Goal: Contribute content: Contribute content

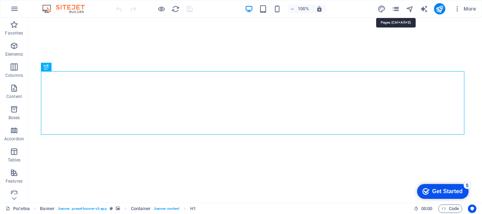
click at [396, 8] on icon "pages" at bounding box center [396, 9] width 8 height 8
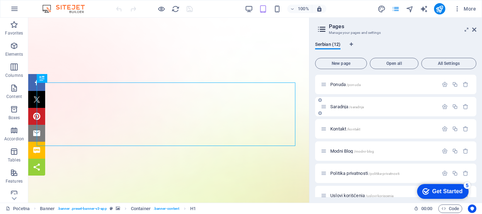
scroll to position [35, 0]
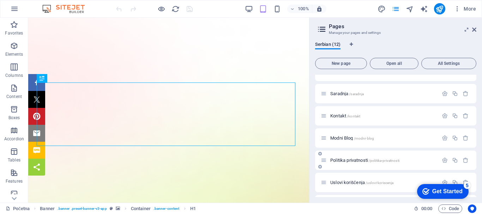
click at [361, 159] on span "Politika privatnosti /politika-privatnosti" at bounding box center [364, 160] width 69 height 5
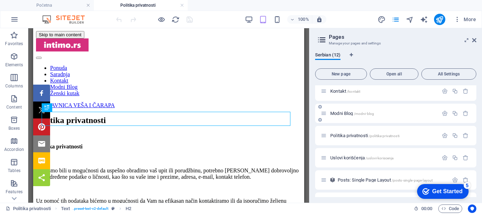
scroll to position [106, 0]
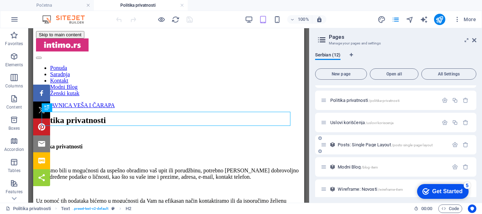
click at [355, 144] on span "Posts: Single Page Layout /posts-single-page-layout" at bounding box center [385, 144] width 95 height 5
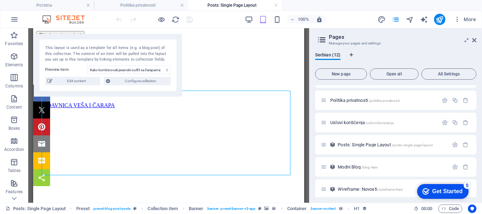
scroll to position [0, 0]
click at [137, 72] on select "Kako kombinovati jesenski outfit sa čarapama: Saveti za stylish i topao look Ka…" at bounding box center [129, 70] width 83 height 8
select select "6884f688d33880fcdc0407ab"
click at [88, 66] on select "Kako kombinovati jesenski outfit sa čarapama: Saveti za stylish i topao look Ka…" at bounding box center [129, 70] width 83 height 8
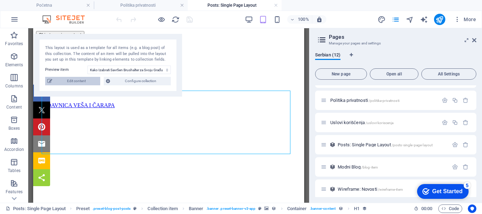
click at [74, 80] on span "Edit content" at bounding box center [76, 81] width 44 height 8
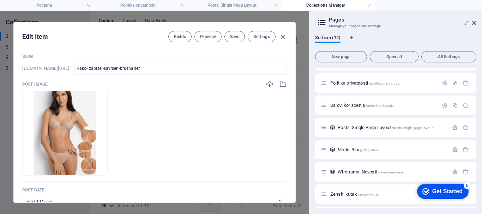
click at [474, 24] on icon at bounding box center [474, 23] width 4 height 6
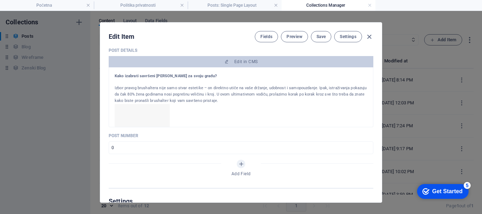
scroll to position [212, 0]
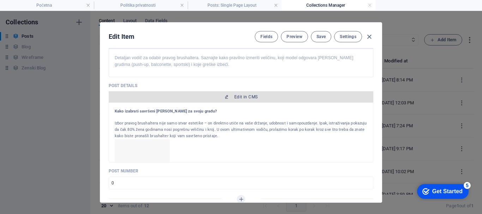
click at [244, 95] on span "Edit in CMS" at bounding box center [245, 97] width 23 height 6
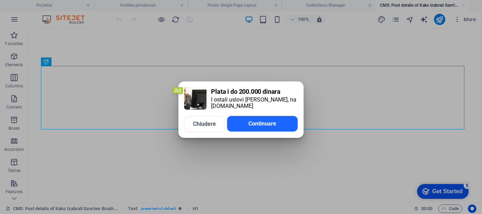
scroll to position [0, 0]
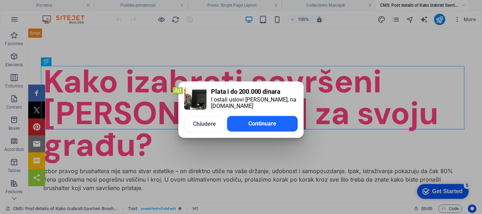
click at [208, 124] on span "Chiudere" at bounding box center [204, 124] width 23 height 6
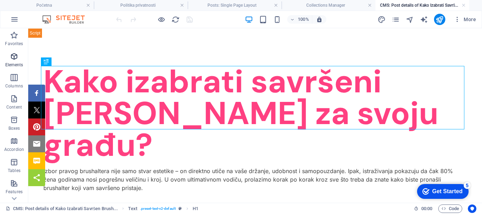
click at [14, 58] on icon "button" at bounding box center [14, 56] width 8 height 8
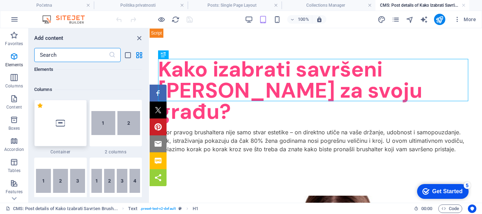
scroll to position [473, 0]
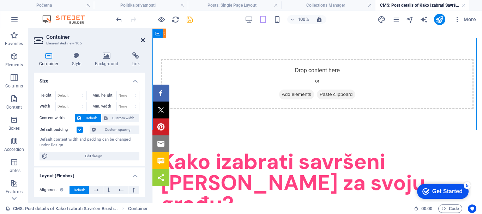
click at [143, 37] on icon at bounding box center [143, 40] width 4 height 6
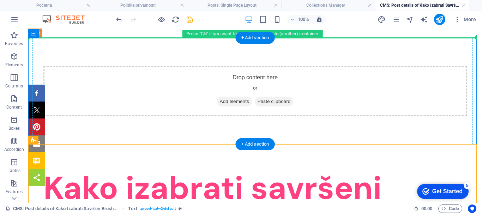
drag, startPoint x: 70, startPoint y: 168, endPoint x: 83, endPoint y: 70, distance: 99.7
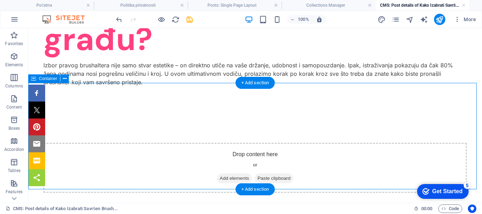
scroll to position [0, 0]
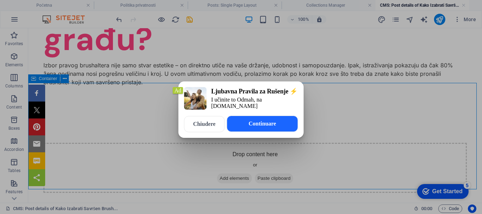
click at [194, 126] on span "Chiudere" at bounding box center [204, 124] width 23 height 6
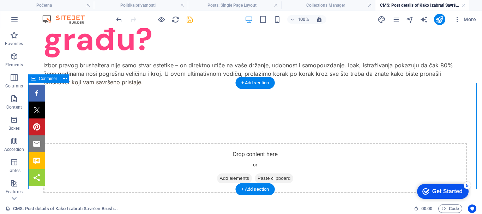
scroll to position [141, 0]
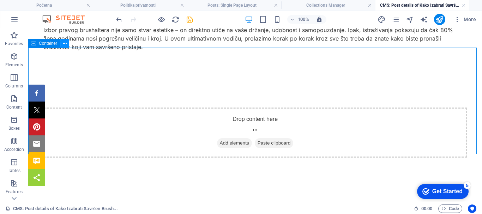
click at [65, 42] on icon at bounding box center [65, 43] width 4 height 7
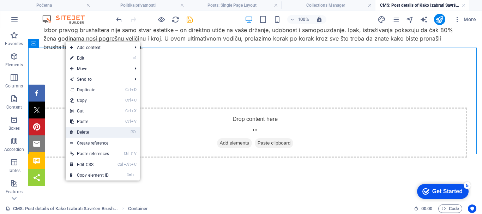
click at [87, 132] on link "⌦ Delete" at bounding box center [90, 132] width 48 height 11
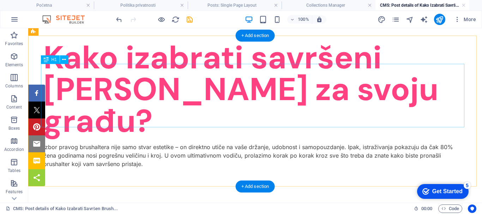
scroll to position [35, 0]
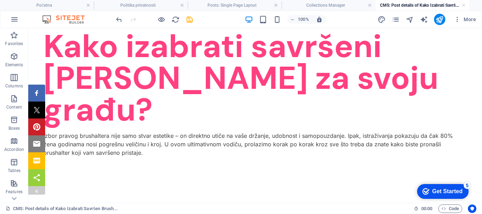
click at [35, 191] on img at bounding box center [37, 191] width 6 height 6
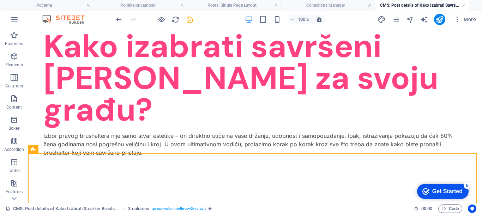
scroll to position [39, 0]
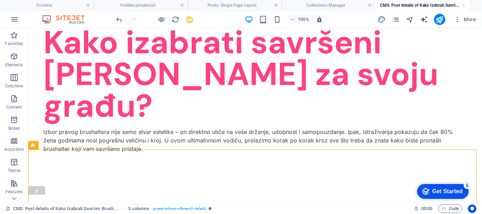
drag, startPoint x: 81, startPoint y: 178, endPoint x: 38, endPoint y: 151, distance: 50.9
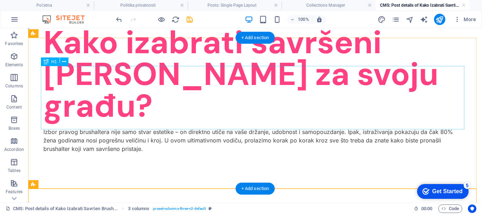
scroll to position [0, 0]
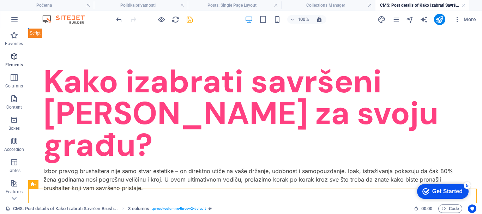
click at [13, 61] on span "Elements" at bounding box center [14, 60] width 28 height 17
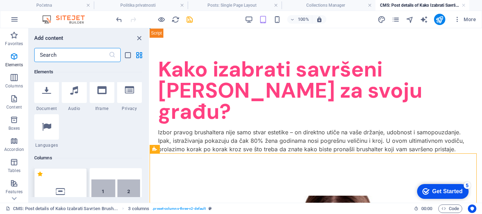
scroll to position [403, 0]
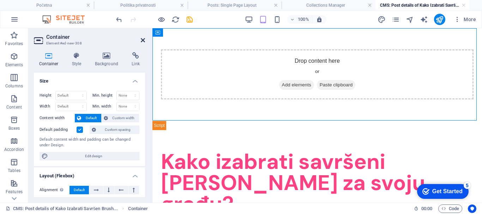
click at [141, 40] on icon at bounding box center [143, 40] width 4 height 6
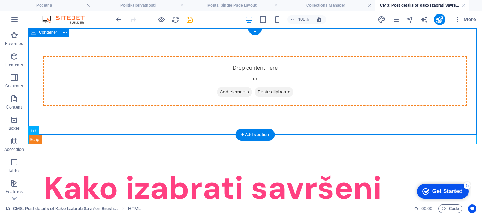
drag, startPoint x: 74, startPoint y: 159, endPoint x: 119, endPoint y: 67, distance: 102.9
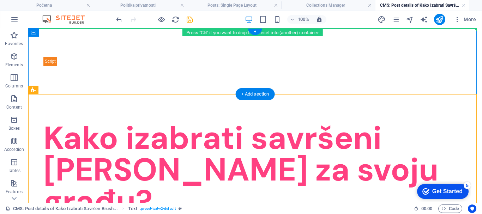
drag, startPoint x: 71, startPoint y: 118, endPoint x: 116, endPoint y: 50, distance: 81.9
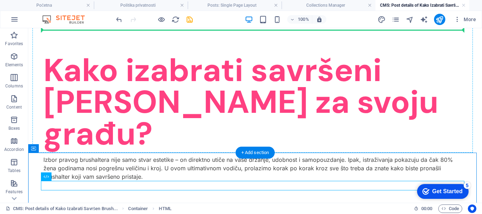
scroll to position [0, 0]
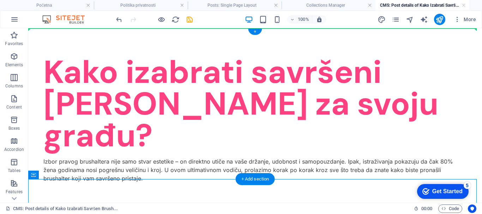
drag, startPoint x: 47, startPoint y: 176, endPoint x: 101, endPoint y: 47, distance: 140.5
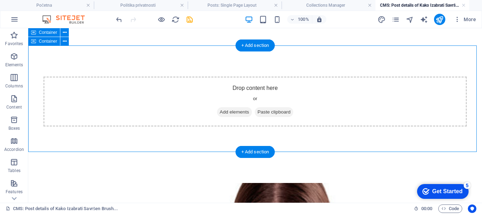
scroll to position [176, 0]
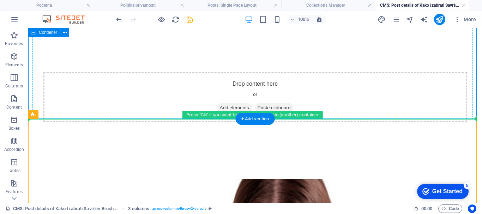
drag, startPoint x: 78, startPoint y: 143, endPoint x: 279, endPoint y: 74, distance: 212.1
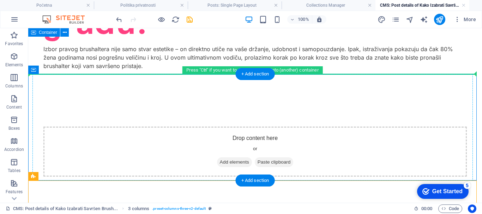
scroll to position [115, 0]
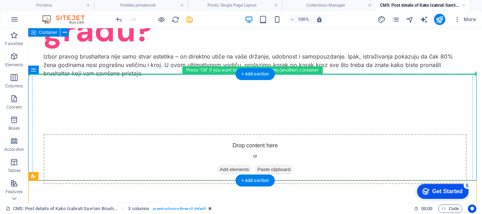
drag, startPoint x: 81, startPoint y: 76, endPoint x: 244, endPoint y: 115, distance: 167.5
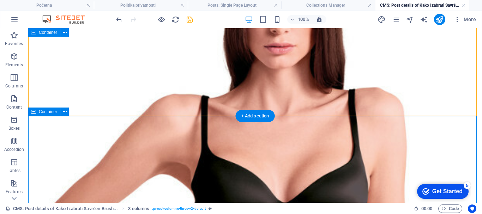
scroll to position [318, 0]
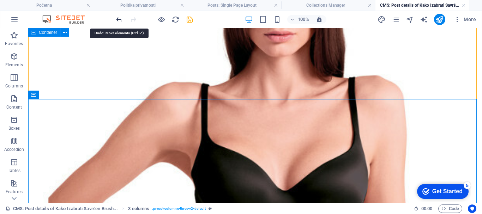
click at [120, 18] on icon "undo" at bounding box center [119, 20] width 8 height 8
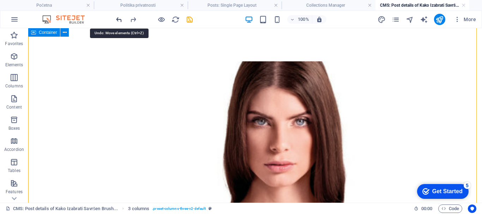
click at [117, 21] on icon "undo" at bounding box center [119, 20] width 8 height 8
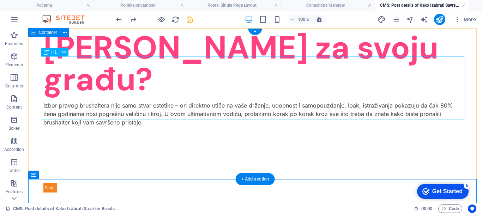
scroll to position [0, 0]
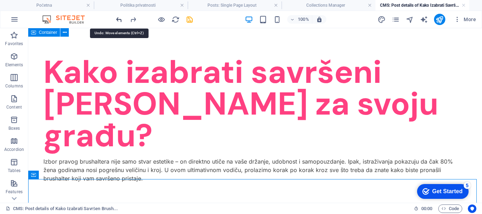
click at [118, 19] on icon "undo" at bounding box center [119, 20] width 8 height 8
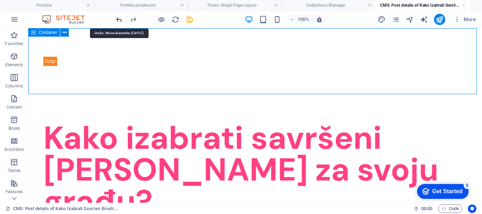
click at [117, 18] on icon "undo" at bounding box center [119, 20] width 8 height 8
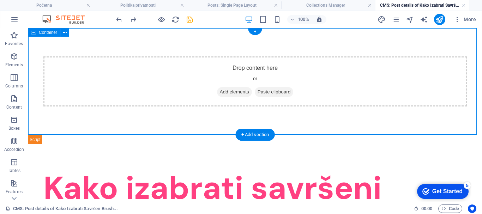
click at [235, 90] on span "Add elements" at bounding box center [234, 92] width 35 height 10
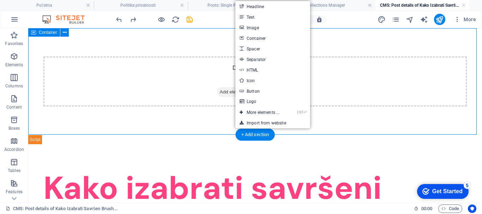
click at [207, 69] on div "Drop content here or Add elements Paste clipboard" at bounding box center [255, 81] width 424 height 50
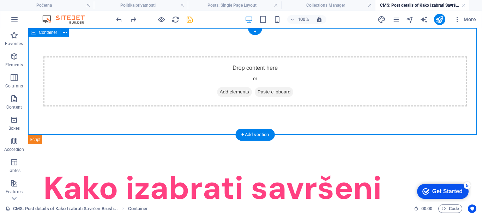
click at [233, 90] on span "Add elements" at bounding box center [234, 92] width 35 height 10
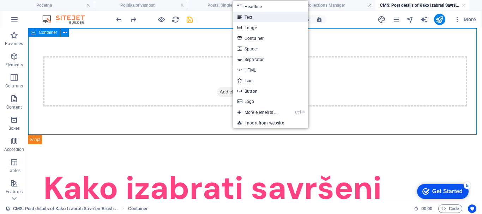
click at [257, 15] on link "Text" at bounding box center [270, 17] width 75 height 11
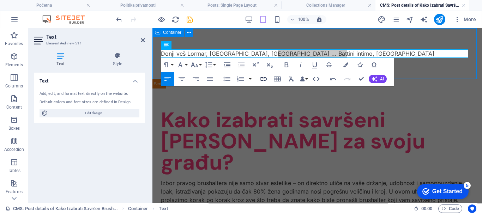
click at [264, 78] on icon "button" at bounding box center [263, 79] width 7 height 4
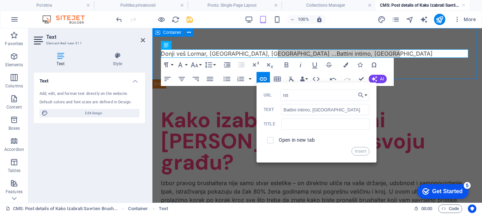
type input "[URL][DOMAIN_NAME]"
click at [292, 124] on input "text" at bounding box center [325, 124] width 88 height 11
type input "B"
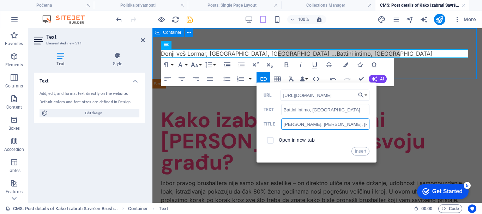
type input "[PERSON_NAME], SieLei, Leilieve"
click at [360, 151] on button "Insert" at bounding box center [361, 151] width 18 height 8
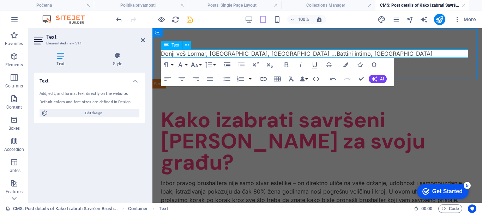
click at [324, 53] on p "Donji veš Lormar, [GEOGRAPHIC_DATA], [GEOGRAPHIC_DATA] ... Battini intimo, [GEO…" at bounding box center [317, 53] width 313 height 8
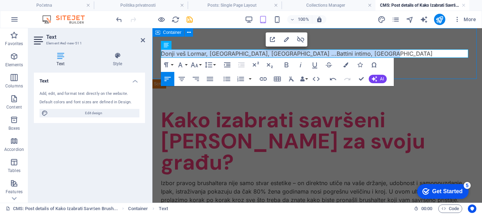
drag, startPoint x: 324, startPoint y: 53, endPoint x: 153, endPoint y: 44, distance: 171.5
click at [153, 44] on div "Donji veš Lormar, [GEOGRAPHIC_DATA], [GEOGRAPHIC_DATA] ... Battini intimo, [GEO…" at bounding box center [317, 53] width 330 height 51
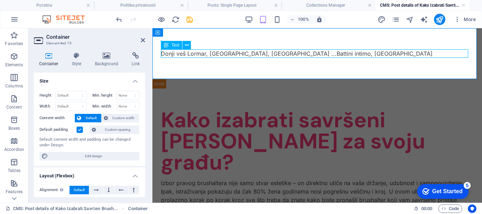
click at [289, 52] on div "Donji veš Lormar, [GEOGRAPHIC_DATA], [GEOGRAPHIC_DATA] ... Battini intimo, [GEO…" at bounding box center [317, 53] width 313 height 8
click at [322, 53] on div "Donji veš Lormar, [GEOGRAPHIC_DATA], [GEOGRAPHIC_DATA] ... Battini intimo, [GEO…" at bounding box center [317, 53] width 313 height 8
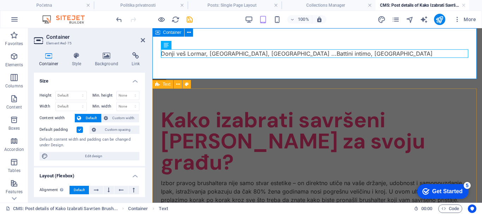
click at [300, 107] on div "Kako izabrati savršeni [PERSON_NAME] za svoju građu? Izbor pravog brushaltera n…" at bounding box center [317, 157] width 330 height 137
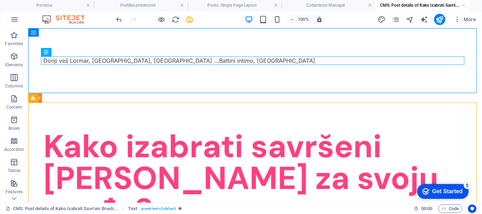
click at [38, 97] on div "Text" at bounding box center [35, 98] width 15 height 9
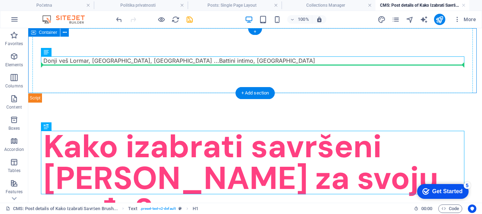
drag, startPoint x: 61, startPoint y: 109, endPoint x: 78, endPoint y: 63, distance: 49.5
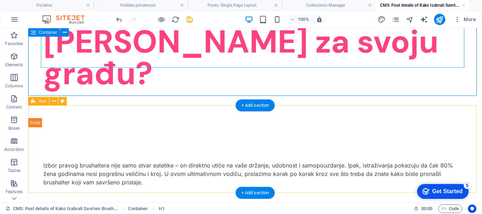
scroll to position [35, 0]
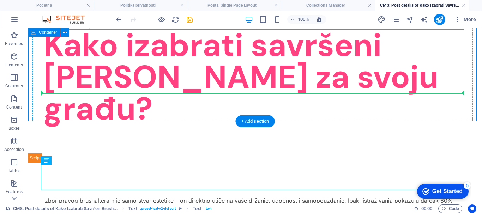
drag, startPoint x: 83, startPoint y: 190, endPoint x: 83, endPoint y: 92, distance: 97.4
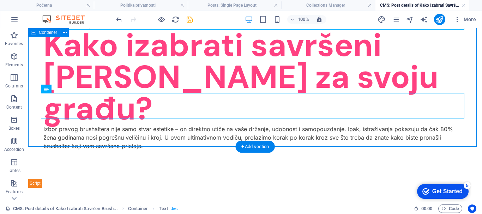
drag, startPoint x: 31, startPoint y: 152, endPoint x: 64, endPoint y: 136, distance: 36.6
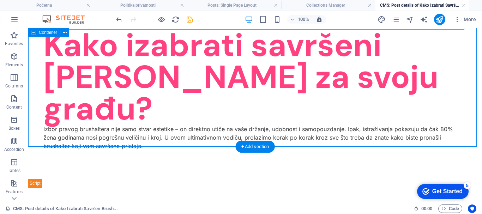
drag, startPoint x: 34, startPoint y: 151, endPoint x: 63, endPoint y: 130, distance: 35.5
drag, startPoint x: 32, startPoint y: 146, endPoint x: 58, endPoint y: 117, distance: 38.8
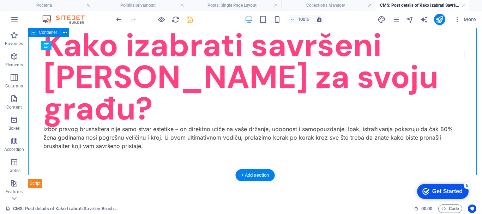
scroll to position [0, 0]
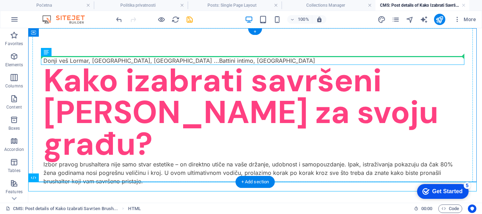
drag, startPoint x: 73, startPoint y: 206, endPoint x: 95, endPoint y: 59, distance: 148.5
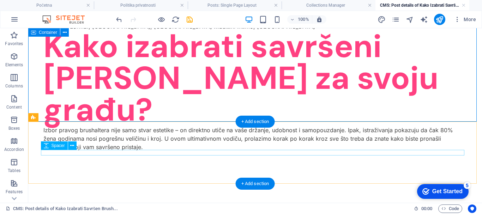
scroll to position [35, 0]
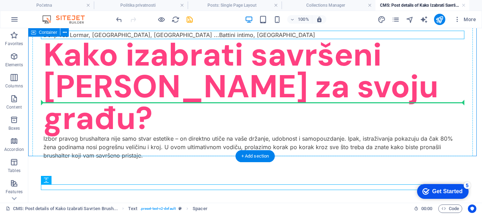
drag, startPoint x: 83, startPoint y: 209, endPoint x: 79, endPoint y: 107, distance: 102.5
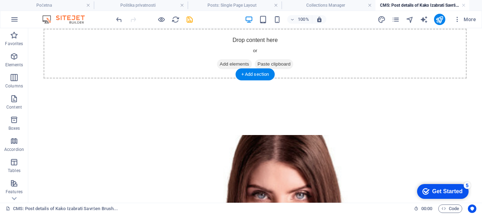
scroll to position [229, 0]
drag, startPoint x: 79, startPoint y: 186, endPoint x: 97, endPoint y: 90, distance: 97.4
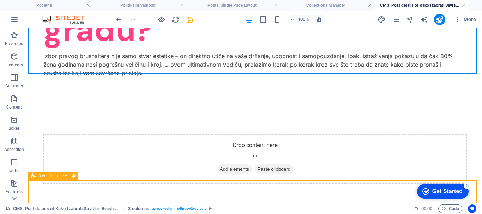
scroll to position [138, 0]
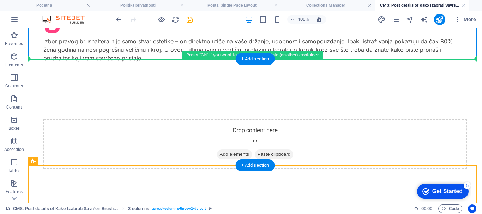
drag, startPoint x: 70, startPoint y: 206, endPoint x: 140, endPoint y: 66, distance: 156.1
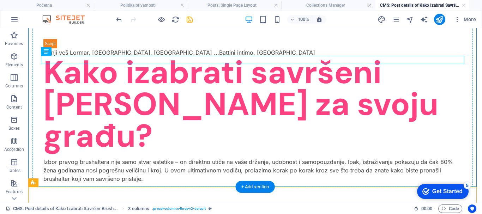
scroll to position [10, 0]
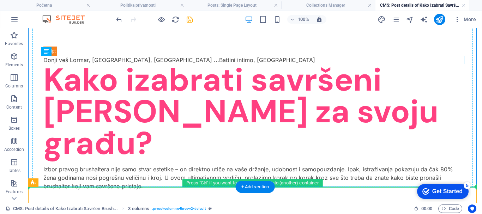
drag, startPoint x: 67, startPoint y: 118, endPoint x: 72, endPoint y: 155, distance: 37.4
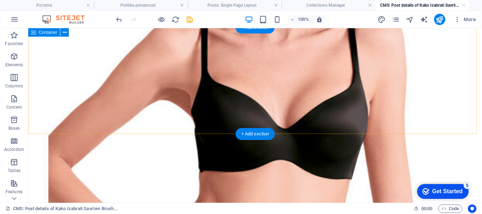
scroll to position [399, 0]
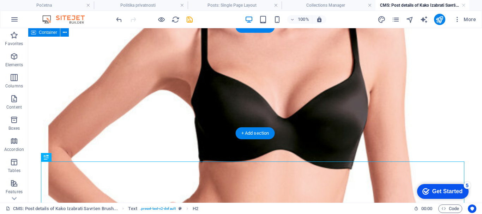
drag, startPoint x: 79, startPoint y: 186, endPoint x: 268, endPoint y: 90, distance: 211.5
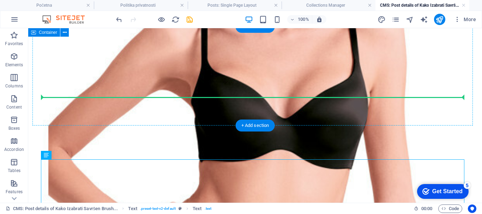
drag, startPoint x: 56, startPoint y: 137, endPoint x: 88, endPoint y: 93, distance: 54.4
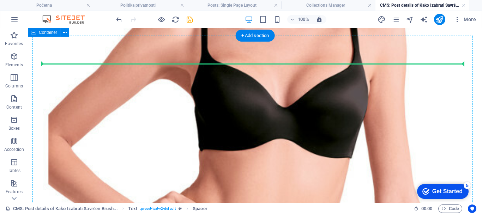
scroll to position [390, 0]
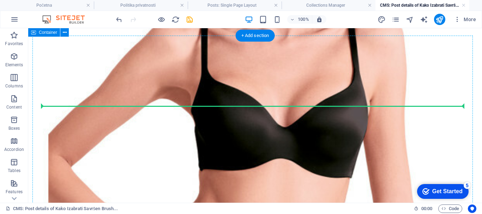
drag, startPoint x: 85, startPoint y: 188, endPoint x: 122, endPoint y: 101, distance: 95.4
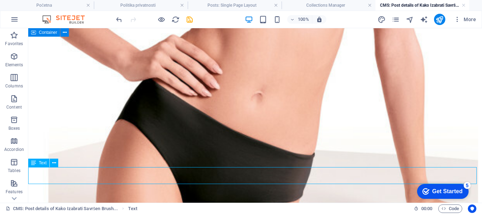
scroll to position [583, 0]
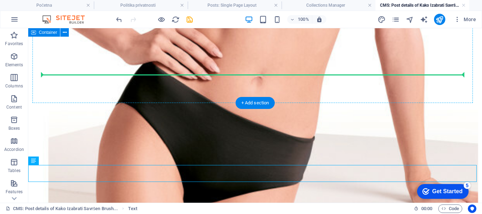
drag, startPoint x: 71, startPoint y: 207, endPoint x: 111, endPoint y: 69, distance: 144.0
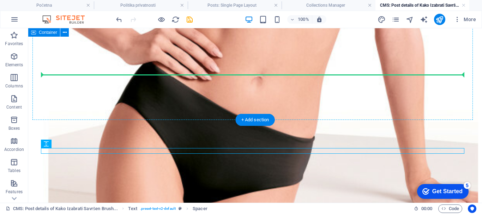
drag, startPoint x: 82, startPoint y: 174, endPoint x: 96, endPoint y: 79, distance: 96.0
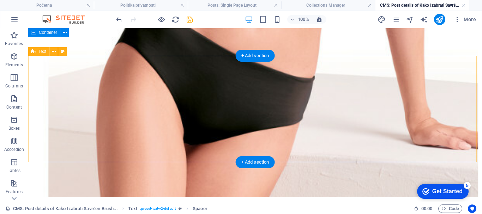
scroll to position [653, 0]
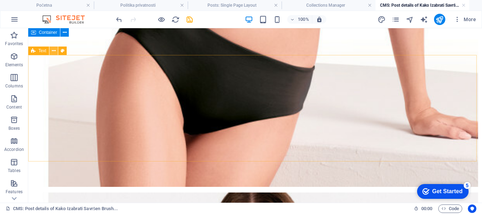
click at [54, 50] on icon at bounding box center [54, 50] width 4 height 7
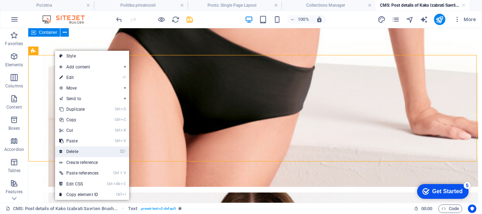
click at [71, 151] on link "⌦ Delete" at bounding box center [79, 151] width 48 height 11
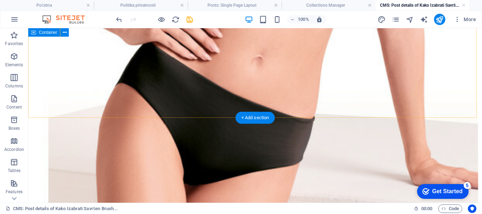
scroll to position [583, 0]
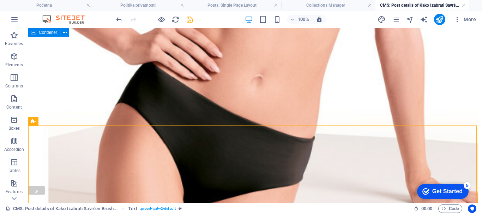
drag, startPoint x: 87, startPoint y: 178, endPoint x: 44, endPoint y: 128, distance: 65.8
drag, startPoint x: 82, startPoint y: 179, endPoint x: 65, endPoint y: 150, distance: 33.5
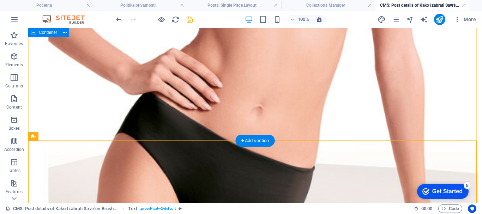
scroll to position [547, 0]
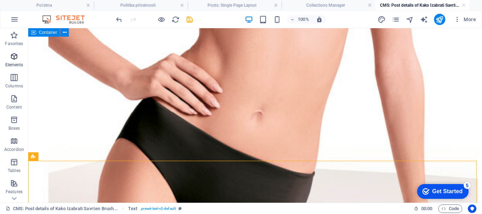
click at [12, 58] on icon "button" at bounding box center [14, 56] width 8 height 8
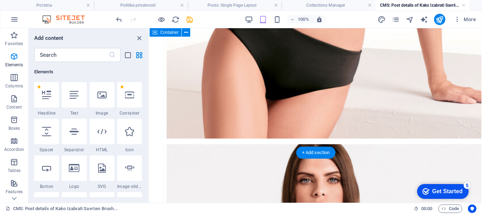
scroll to position [442, 0]
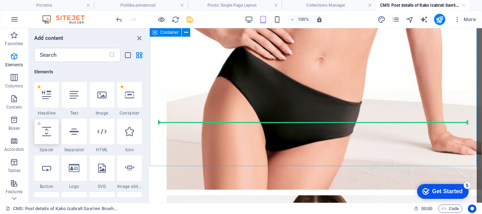
select select "px"
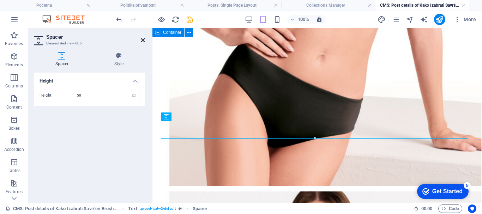
click at [141, 41] on icon at bounding box center [143, 40] width 4 height 6
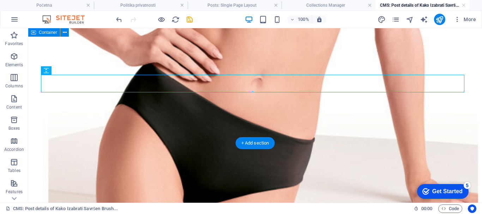
scroll to position [583, 0]
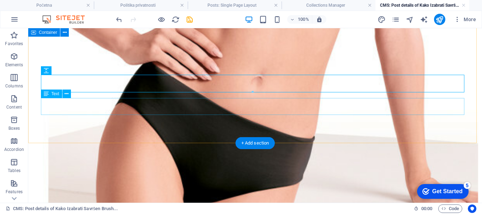
drag, startPoint x: 82, startPoint y: 166, endPoint x: 238, endPoint y: 113, distance: 164.1
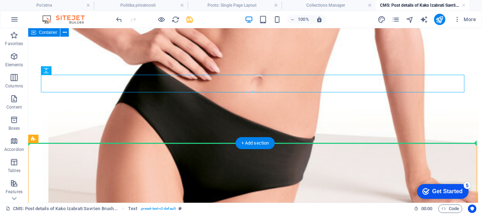
drag, startPoint x: 66, startPoint y: 167, endPoint x: 225, endPoint y: 115, distance: 167.2
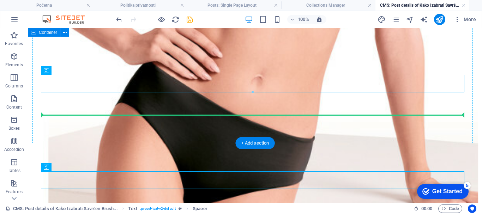
drag, startPoint x: 142, startPoint y: 145, endPoint x: 181, endPoint y: 111, distance: 52.5
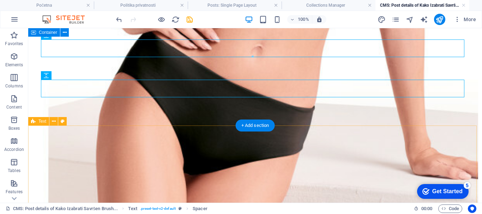
scroll to position [618, 0]
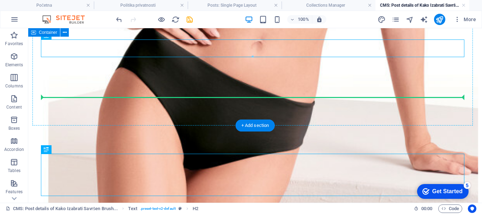
drag, startPoint x: 90, startPoint y: 134, endPoint x: 132, endPoint y: 91, distance: 60.4
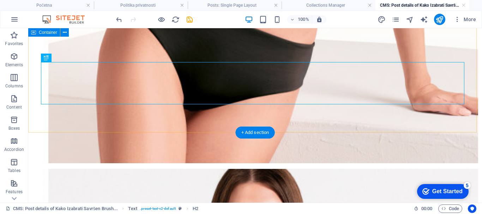
scroll to position [689, 0]
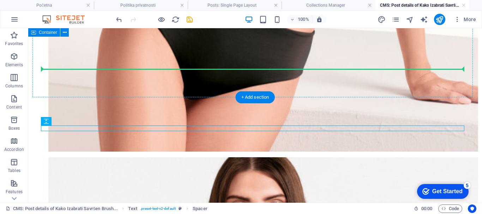
drag, startPoint x: 76, startPoint y: 109, endPoint x: 112, endPoint y: 67, distance: 55.1
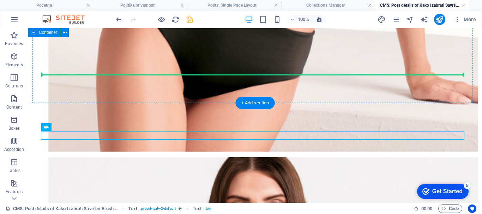
drag, startPoint x: 77, startPoint y: 108, endPoint x: 112, endPoint y: 73, distance: 49.2
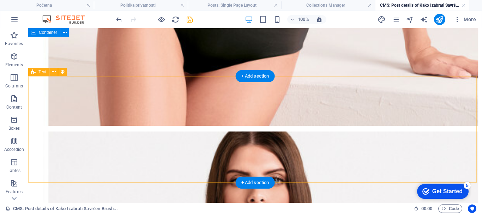
scroll to position [724, 0]
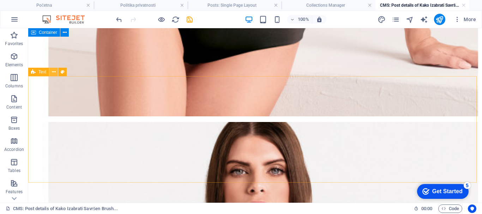
click at [52, 73] on icon at bounding box center [54, 71] width 4 height 7
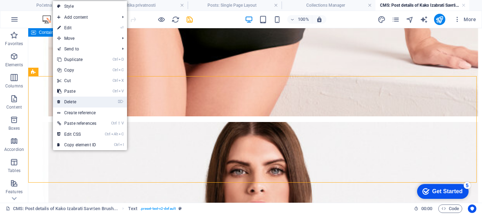
click at [72, 99] on link "⌦ Delete" at bounding box center [77, 102] width 48 height 11
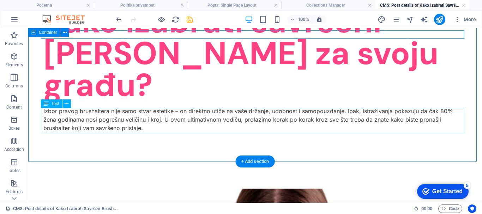
scroll to position [35, 0]
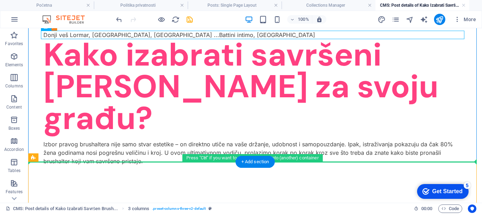
drag, startPoint x: 62, startPoint y: 185, endPoint x: 78, endPoint y: 138, distance: 50.2
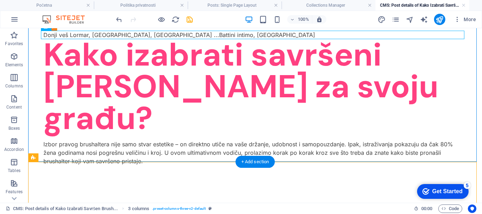
scroll to position [71, 0]
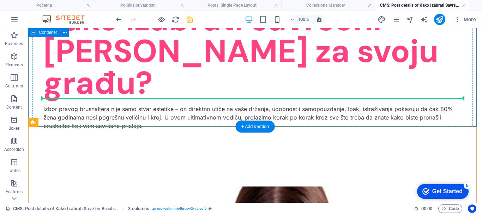
drag, startPoint x: 64, startPoint y: 152, endPoint x: 121, endPoint y: 96, distance: 79.6
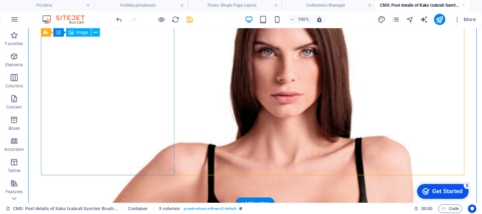
scroll to position [212, 0]
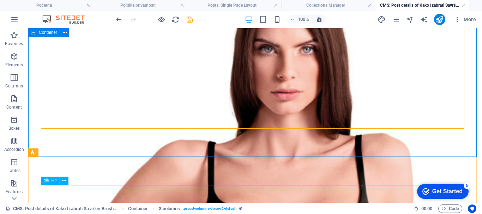
click at [49, 181] on div "H2" at bounding box center [50, 181] width 19 height 8
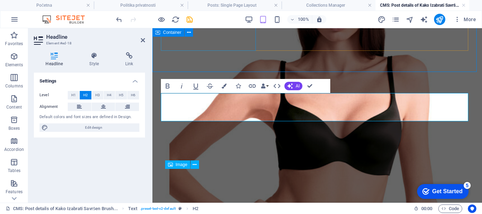
click at [163, 45] on figure at bounding box center [209, 161] width 97 height 423
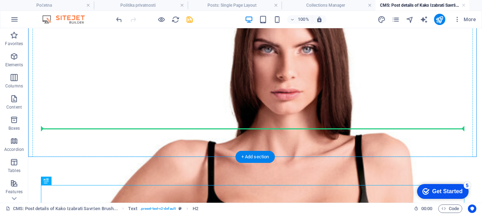
drag, startPoint x: 71, startPoint y: 166, endPoint x: 177, endPoint y: 127, distance: 113.0
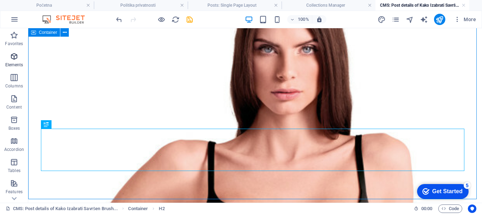
click at [14, 57] on icon "button" at bounding box center [14, 56] width 8 height 8
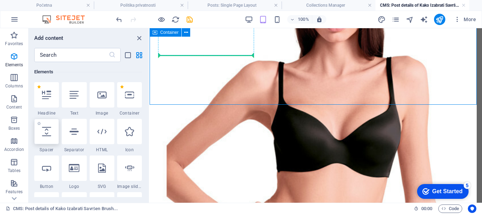
scroll to position [204, 0]
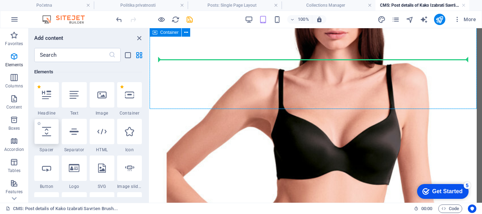
select select "px"
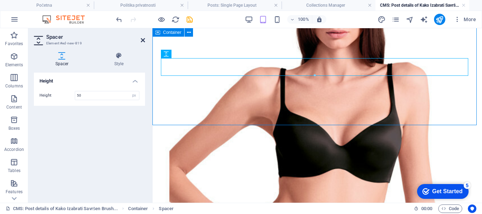
click at [142, 40] on icon at bounding box center [143, 40] width 4 height 6
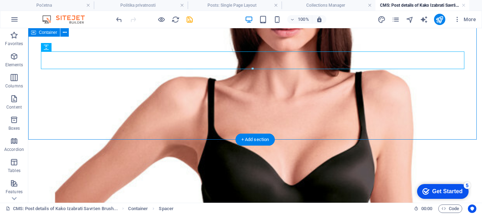
scroll to position [310, 0]
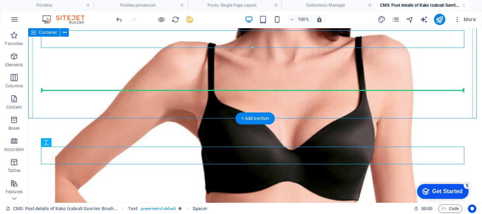
drag, startPoint x: 83, startPoint y: 122, endPoint x: 115, endPoint y: 86, distance: 48.3
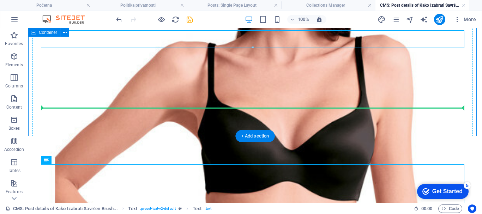
drag, startPoint x: 82, startPoint y: 190, endPoint x: 120, endPoint y: 104, distance: 93.4
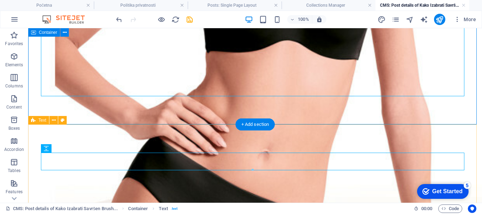
scroll to position [487, 0]
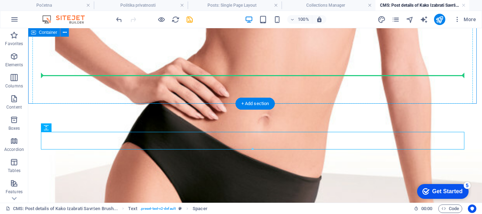
drag, startPoint x: 127, startPoint y: 78, endPoint x: 129, endPoint y: 73, distance: 5.2
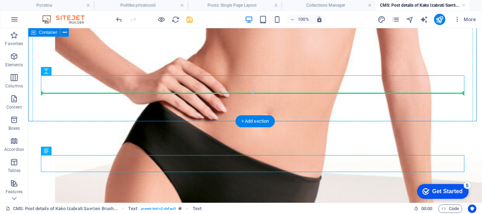
drag, startPoint x: 85, startPoint y: 122, endPoint x: 104, endPoint y: 91, distance: 36.7
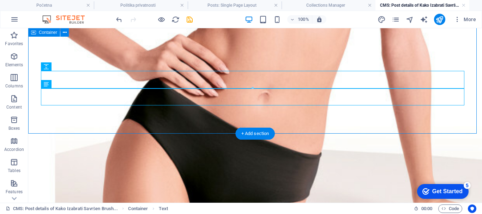
scroll to position [522, 0]
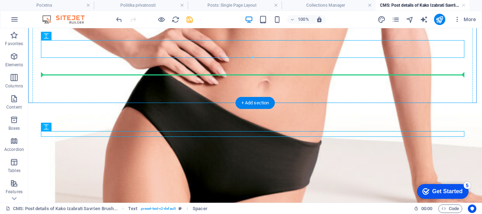
drag, startPoint x: 92, startPoint y: 106, endPoint x: 197, endPoint y: 73, distance: 109.6
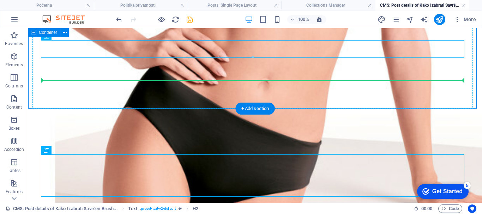
drag, startPoint x: 78, startPoint y: 180, endPoint x: 114, endPoint y: 79, distance: 107.3
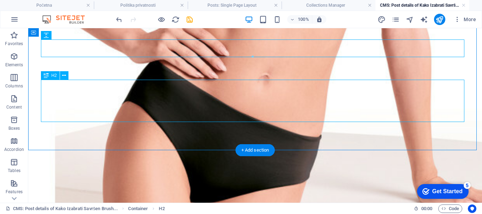
scroll to position [593, 0]
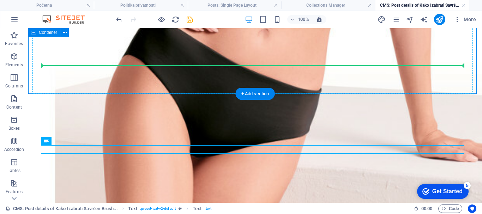
drag, startPoint x: 79, startPoint y: 157, endPoint x: 109, endPoint y: 52, distance: 110.1
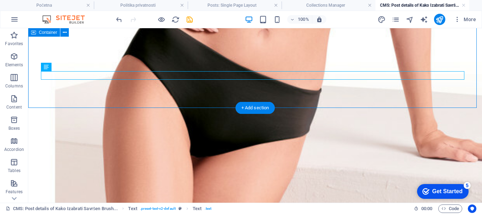
scroll to position [574, 0]
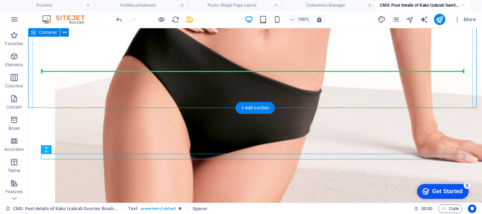
drag, startPoint x: 82, startPoint y: 178, endPoint x: 93, endPoint y: 72, distance: 106.5
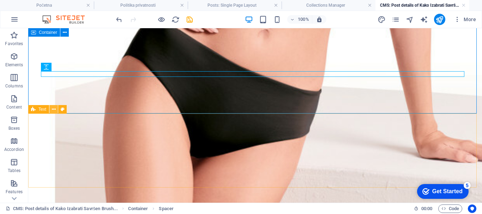
click at [53, 110] on icon at bounding box center [54, 109] width 4 height 7
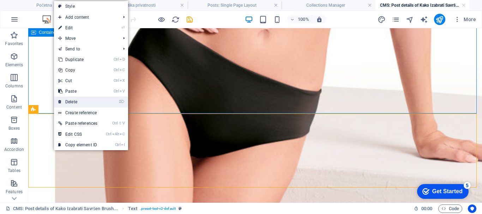
click at [76, 100] on link "⌦ Delete" at bounding box center [78, 102] width 48 height 11
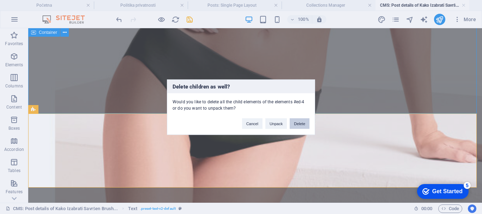
click at [300, 122] on button "Delete" at bounding box center [300, 123] width 20 height 11
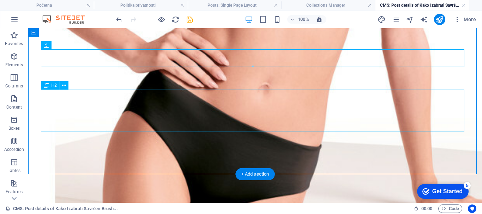
scroll to position [538, 0]
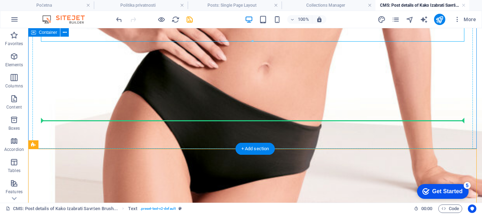
drag, startPoint x: 70, startPoint y: 174, endPoint x: 94, endPoint y: 118, distance: 61.0
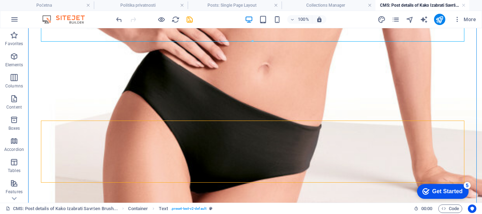
click at [35, 151] on div "Share Tweet Pin Email Share Share" at bounding box center [28, 140] width 34 height 110
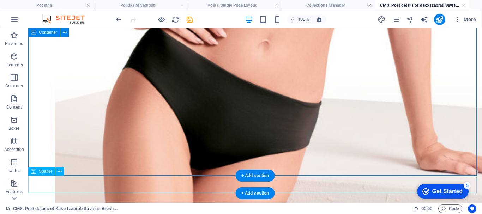
scroll to position [574, 0]
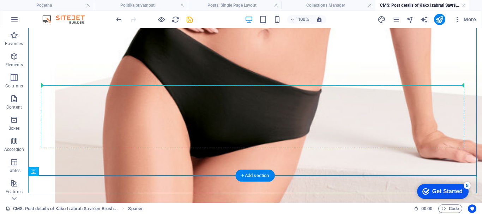
drag, startPoint x: 73, startPoint y: 199, endPoint x: 138, endPoint y: 90, distance: 127.2
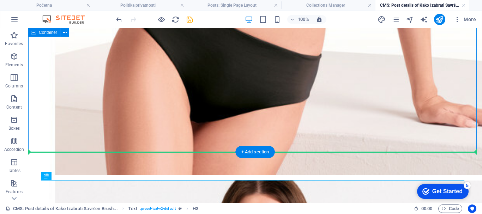
scroll to position [615, 0]
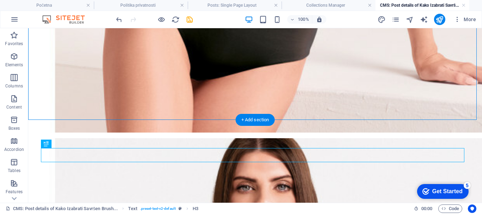
drag, startPoint x: 75, startPoint y: 210, endPoint x: 52, endPoint y: 135, distance: 78.7
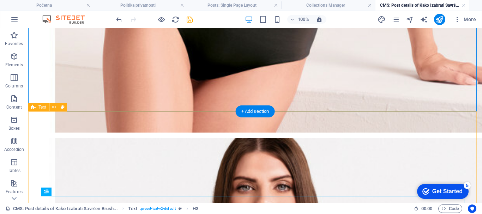
scroll to position [655, 0]
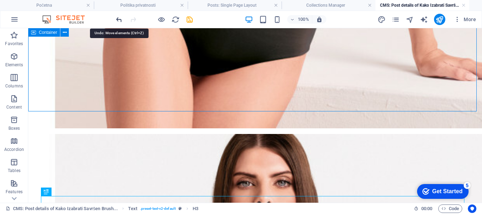
click at [121, 20] on icon "undo" at bounding box center [119, 20] width 8 height 8
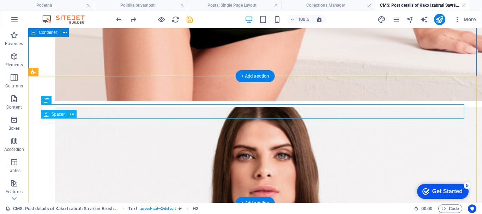
scroll to position [691, 0]
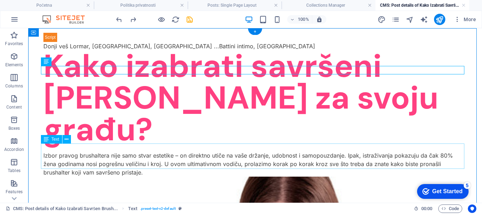
scroll to position [0, 0]
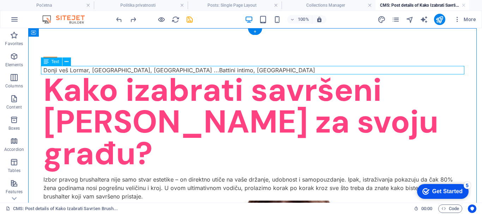
click at [167, 69] on div "Donji veš Lormar, [GEOGRAPHIC_DATA], [GEOGRAPHIC_DATA] ... Battini intimo, [GEO…" at bounding box center [255, 70] width 424 height 8
click at [148, 70] on div "Donji veš Lormar, [GEOGRAPHIC_DATA], [GEOGRAPHIC_DATA] ... Battini intimo, [GEO…" at bounding box center [255, 70] width 424 height 8
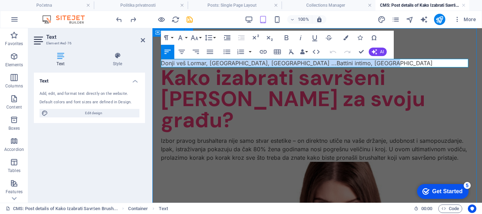
drag, startPoint x: 320, startPoint y: 63, endPoint x: 152, endPoint y: 63, distance: 167.7
click at [181, 51] on icon "button" at bounding box center [182, 52] width 8 height 8
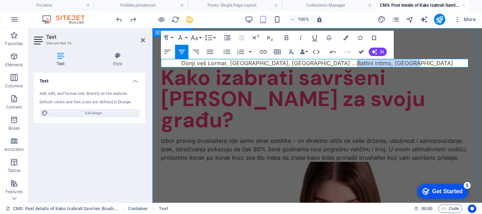
drag, startPoint x: 361, startPoint y: 52, endPoint x: 333, endPoint y: 24, distance: 39.7
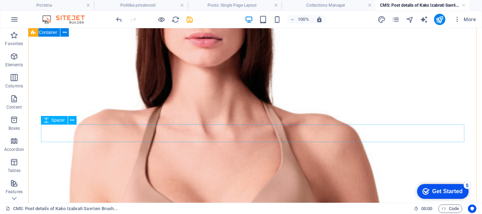
scroll to position [1447, 0]
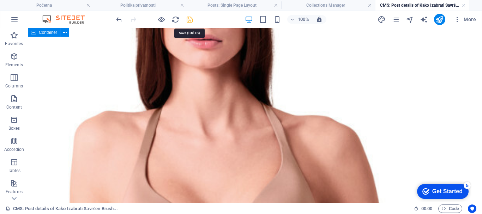
drag, startPoint x: 187, startPoint y: 18, endPoint x: 173, endPoint y: 28, distance: 17.0
click at [187, 18] on icon "save" at bounding box center [190, 20] width 8 height 8
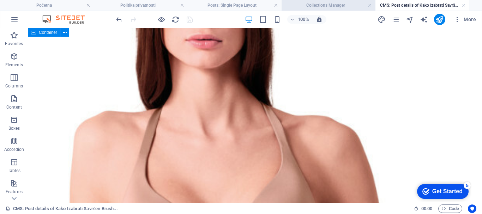
click at [329, 4] on h4 "Collections Manager" at bounding box center [329, 5] width 94 height 8
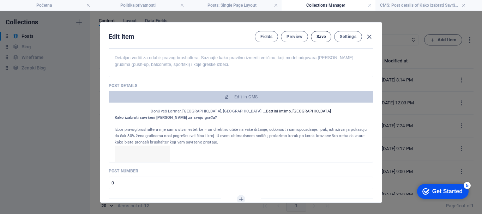
click at [320, 35] on span "Save" at bounding box center [321, 37] width 9 height 6
click at [236, 6] on h4 "Posts: Single Page Layout" at bounding box center [235, 5] width 94 height 8
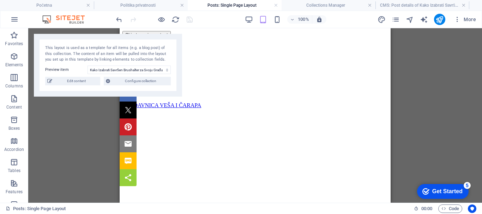
click at [188, 21] on div at bounding box center [154, 19] width 79 height 11
click at [181, 5] on link at bounding box center [182, 5] width 4 height 7
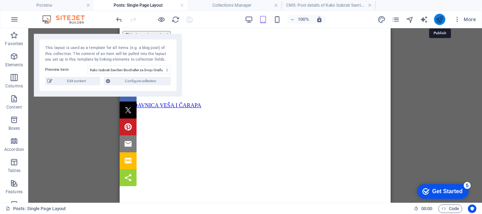
click at [439, 19] on icon "publish" at bounding box center [440, 20] width 8 height 8
